Goal: Task Accomplishment & Management: Manage account settings

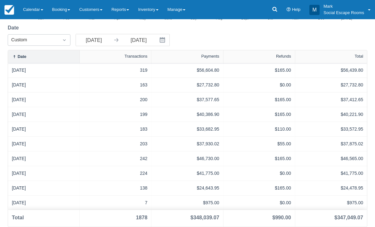
scroll to position [131, 0]
click at [30, 12] on link "Calendar" at bounding box center [33, 9] width 29 height 19
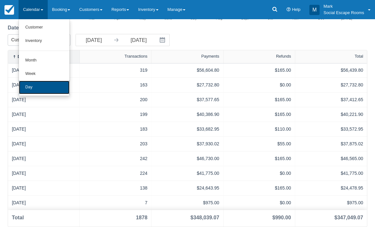
click at [27, 87] on link "Day" at bounding box center [44, 87] width 51 height 13
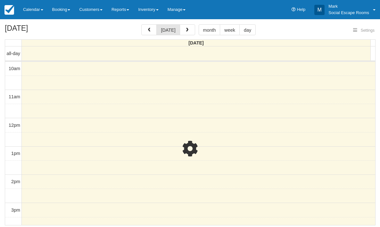
select select
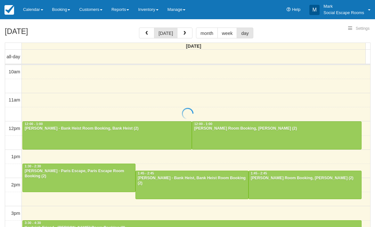
select select
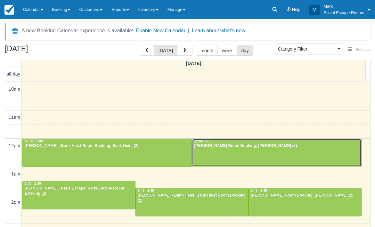
click at [212, 152] on div at bounding box center [276, 153] width 169 height 28
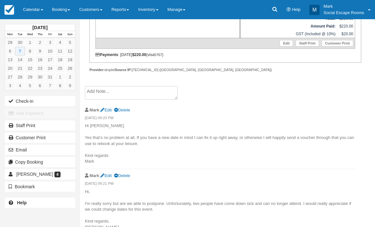
scroll to position [204, 0]
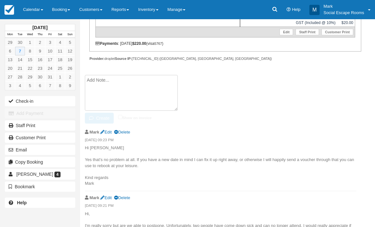
click at [110, 88] on textarea at bounding box center [131, 93] width 93 height 36
paste textarea "Hi Mark, That is so fabulous. I think a voucher would work better because I am …"
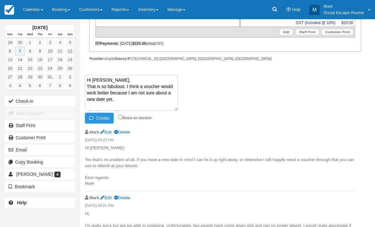
scroll to position [17, 0]
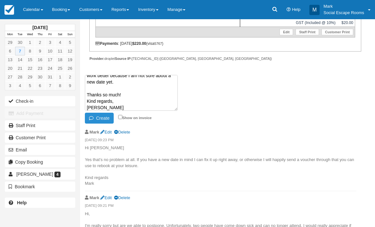
type textarea "Hi Mark, That is so fabulous. I think a voucher would work better because I am …"
click at [98, 119] on button "Create" at bounding box center [99, 118] width 29 height 11
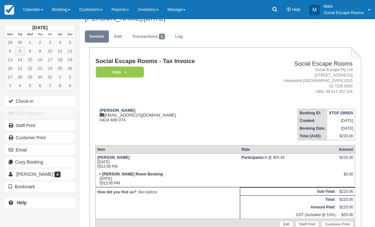
scroll to position [0, 0]
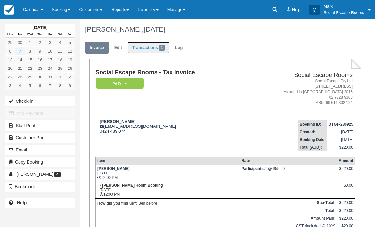
click at [146, 52] on link "Transactions 1" at bounding box center [149, 48] width 42 height 13
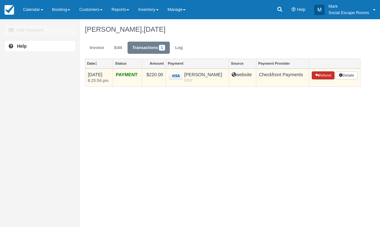
click at [328, 75] on button "Refund" at bounding box center [323, 76] width 22 height 8
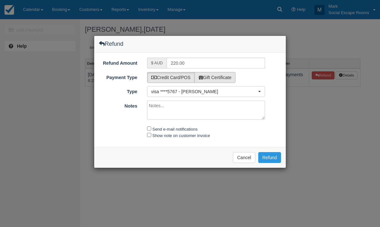
click at [213, 81] on label "Gift Certificate" at bounding box center [215, 77] width 41 height 11
radio input "true"
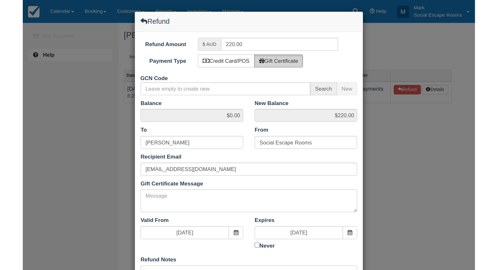
scroll to position [70, 0]
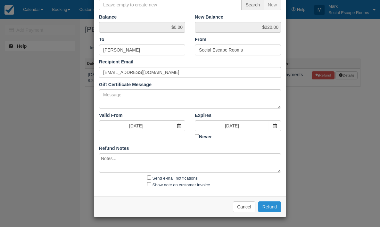
click at [268, 208] on button "Refund" at bounding box center [269, 207] width 23 height 11
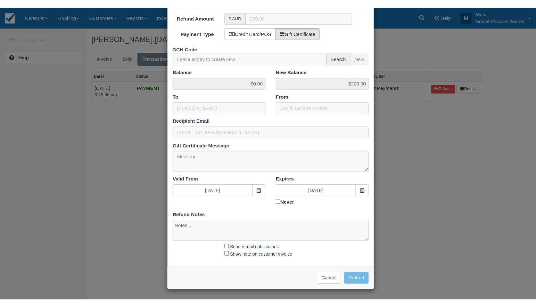
scroll to position [0, 0]
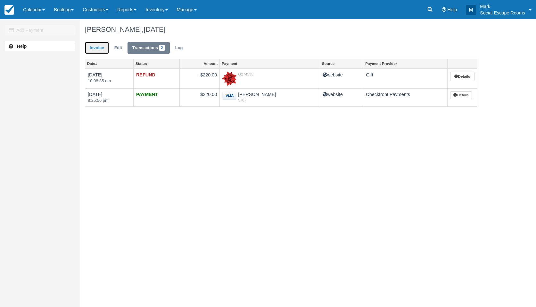
click at [104, 47] on link "Invoice" at bounding box center [97, 48] width 24 height 13
